Goal: Task Accomplishment & Management: Manage account settings

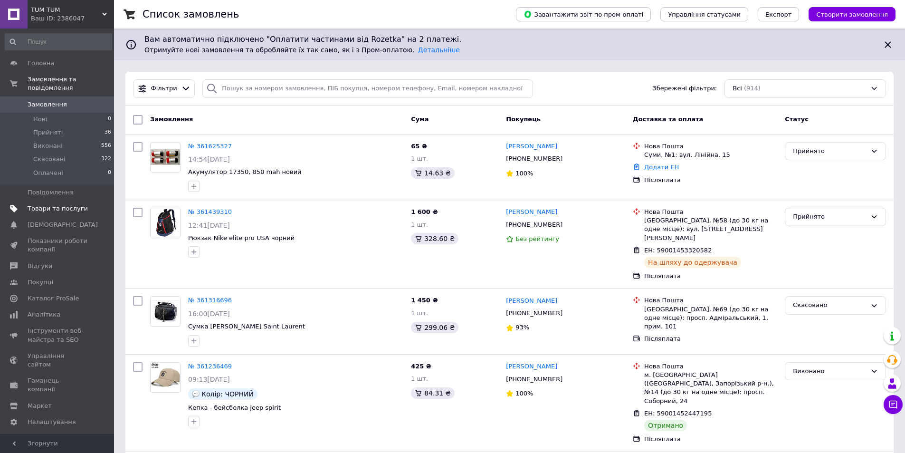
click at [50, 204] on span "Товари та послуги" at bounding box center [58, 208] width 60 height 9
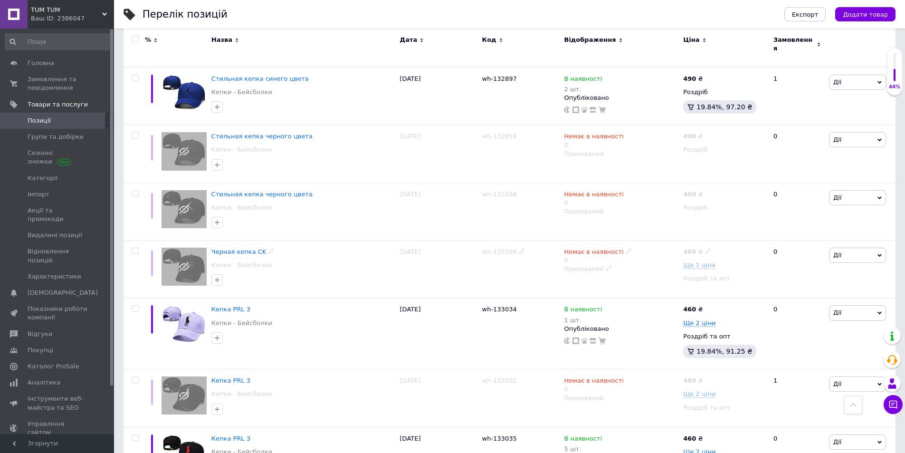
scroll to position [5867, 0]
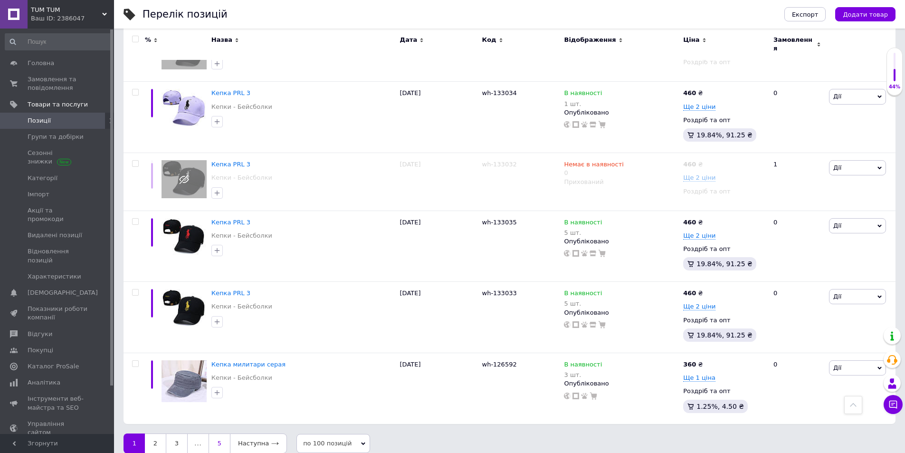
click at [221, 434] on link "5" at bounding box center [218, 443] width 21 height 20
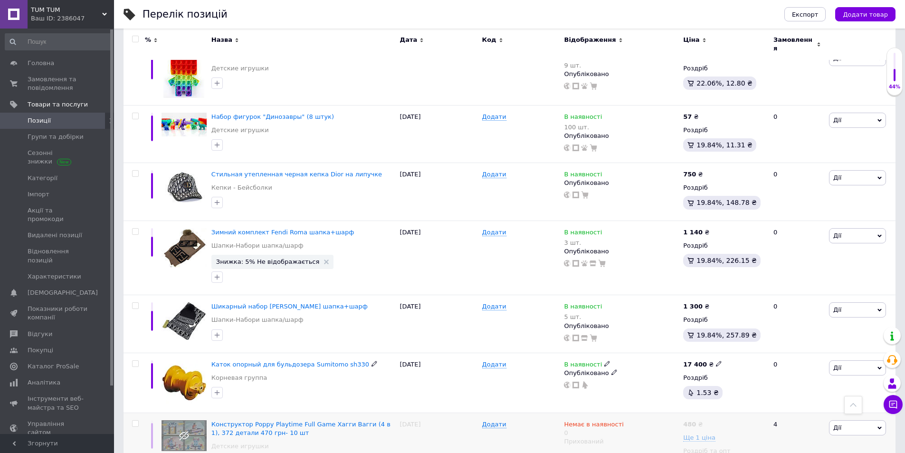
scroll to position [2244, 0]
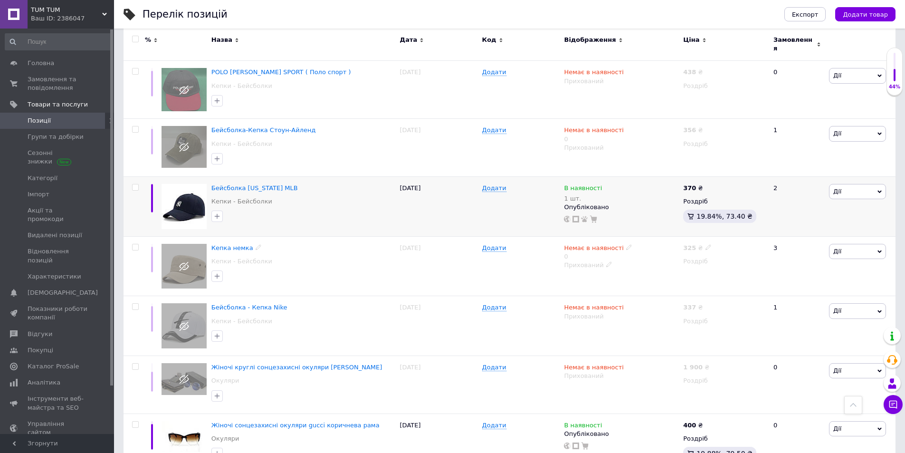
scroll to position [6327, 0]
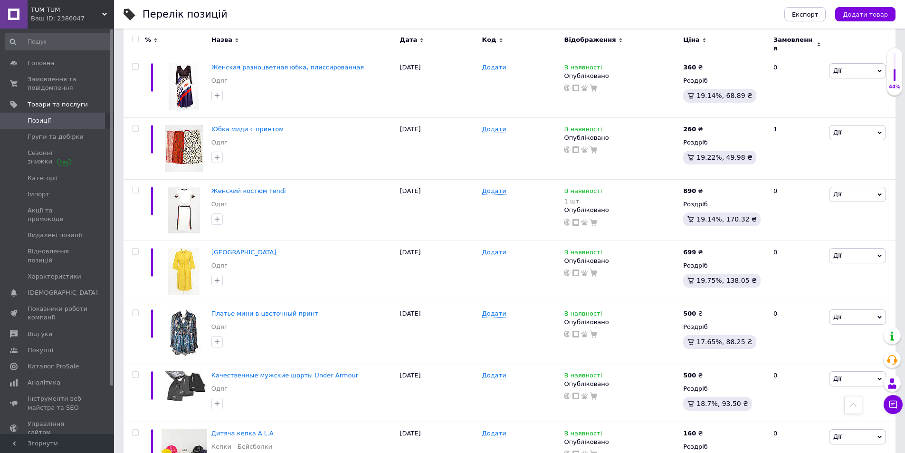
scroll to position [6093, 0]
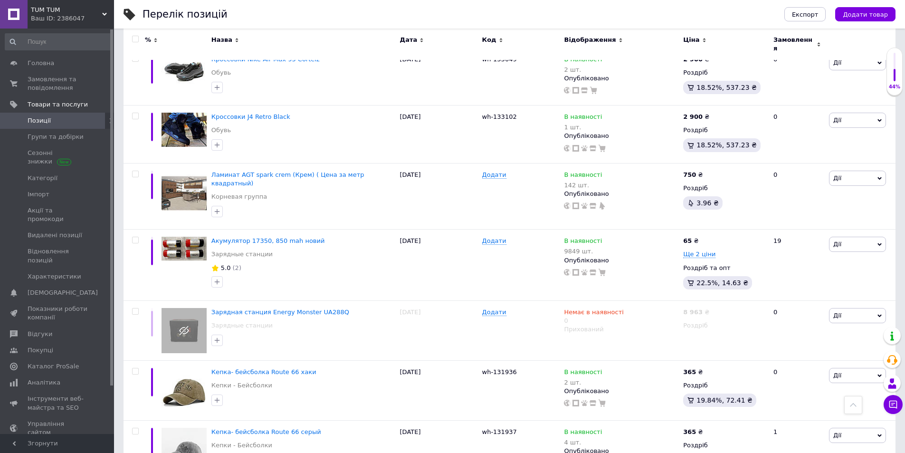
scroll to position [2042, 0]
click at [258, 236] on span "Акумулятор 17350, 850 mah новий" at bounding box center [267, 239] width 113 height 7
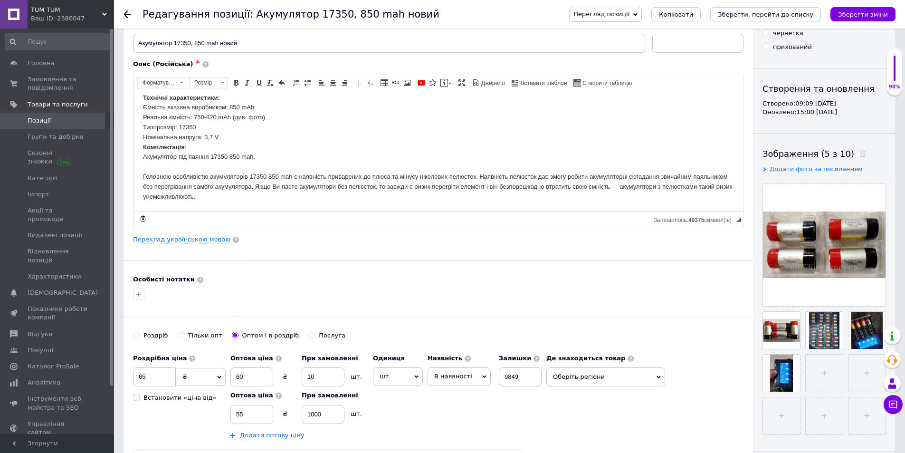
scroll to position [237, 0]
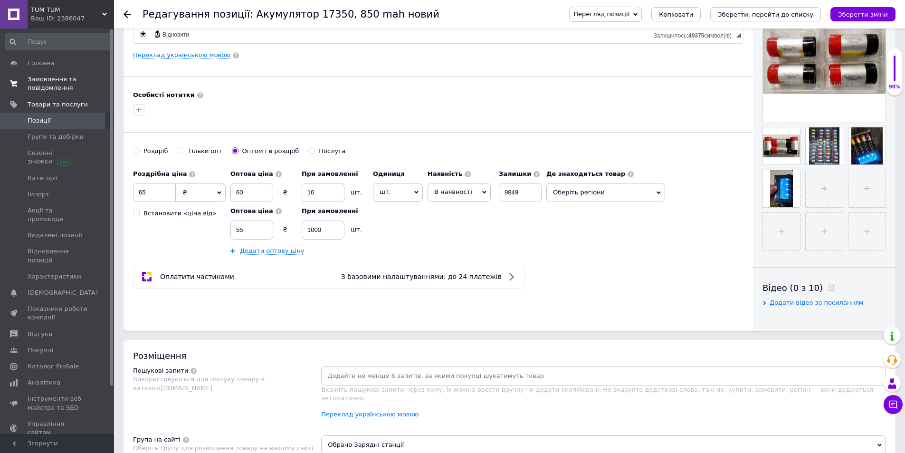
click at [38, 82] on span "Замовлення та повідомлення" at bounding box center [58, 83] width 60 height 17
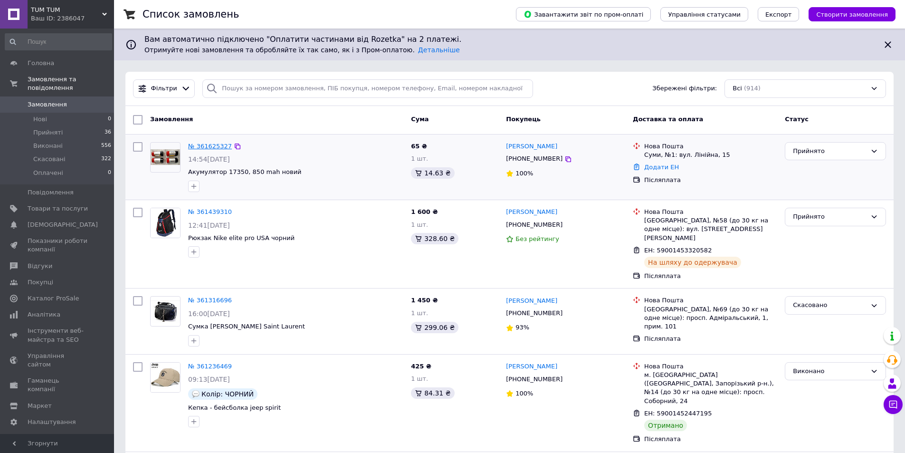
click at [199, 148] on link "№ 361625327" at bounding box center [210, 145] width 44 height 7
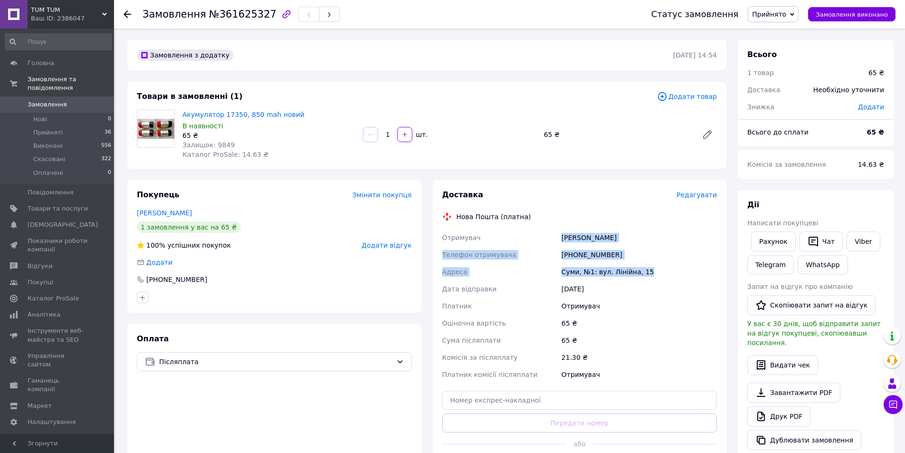
drag, startPoint x: 647, startPoint y: 271, endPoint x: 560, endPoint y: 242, distance: 92.0
click at [560, 242] on div "Отримувач [PERSON_NAME] Телефон отримувача [PHONE_NUMBER] [GEOGRAPHIC_DATA]: ву…" at bounding box center [579, 306] width 279 height 154
copy div "[PERSON_NAME] Телефон отримувача [PHONE_NUMBER] [GEOGRAPHIC_DATA], №1: вул. Лін…"
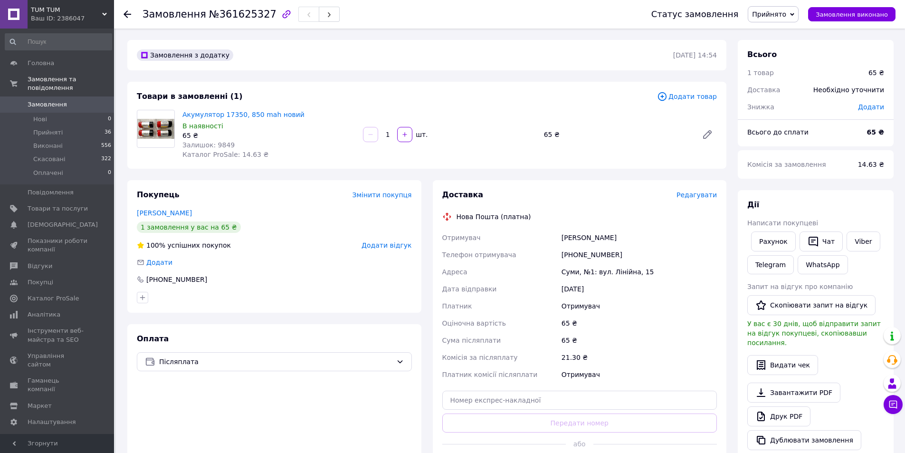
click at [202, 188] on div "Покупець Змінити покупця [PERSON_NAME] 1 замовлення у вас на 65 ₴ 100% успішних…" at bounding box center [274, 246] width 294 height 132
drag, startPoint x: 293, startPoint y: 114, endPoint x: 183, endPoint y: 116, distance: 110.6
click at [183, 116] on span "Акумулятор 17350, 850 mah новий" at bounding box center [268, 114] width 173 height 9
copy link "Акумулятор 17350, 850 mah новий"
click at [365, 82] on div "Товари в замовленні (1) Додати товар Акумулятор 17350, 850 mah новий В наявност…" at bounding box center [426, 125] width 599 height 87
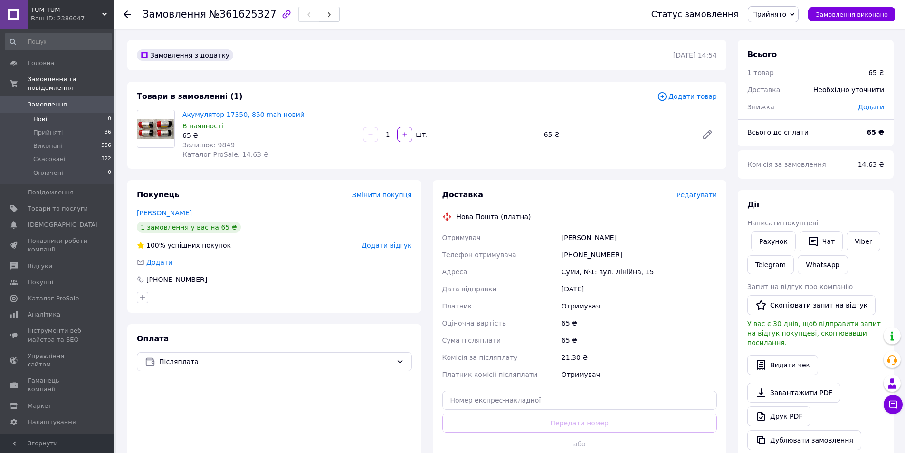
click at [46, 115] on span "Нові" at bounding box center [40, 119] width 14 height 9
